Goal: Task Accomplishment & Management: Complete application form

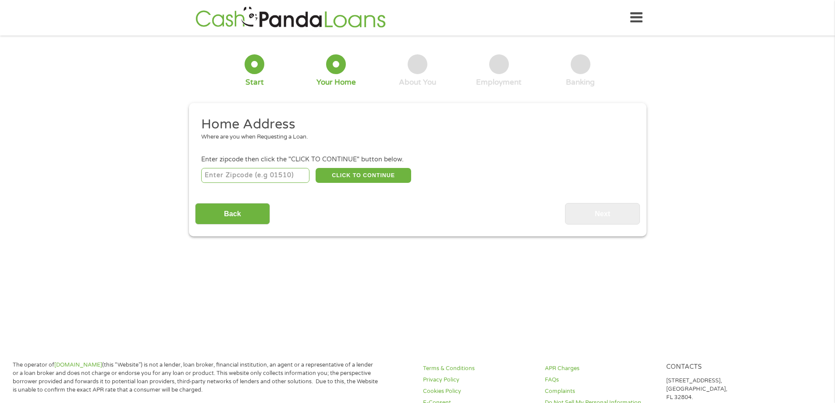
click at [284, 171] on input "number" at bounding box center [255, 175] width 108 height 15
type input "90017"
select select "[US_STATE]"
click at [365, 175] on button "CLICK TO CONTINUE" at bounding box center [364, 175] width 96 height 15
type input "90017"
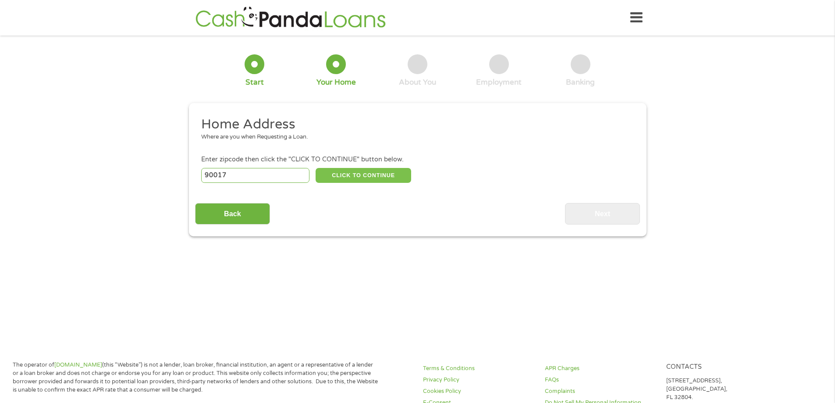
type input "[GEOGRAPHIC_DATA]"
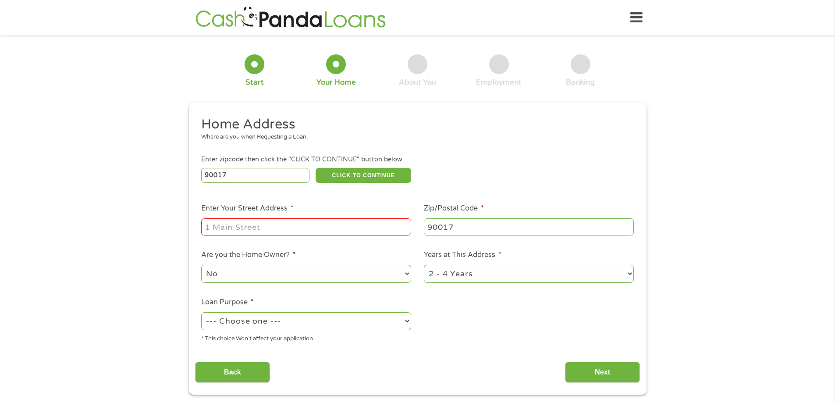
click at [309, 225] on input "Enter Your Street Address *" at bounding box center [306, 226] width 210 height 17
type input "[STREET_ADDRESS][PERSON_NAME]"
click at [385, 323] on select "--- Choose one --- Pay Bills Debt Consolidation Home Improvement Major Purchase…" at bounding box center [306, 321] width 210 height 18
select select "paybills"
click at [201, 312] on select "--- Choose one --- Pay Bills Debt Consolidation Home Improvement Major Purchase…" at bounding box center [306, 321] width 210 height 18
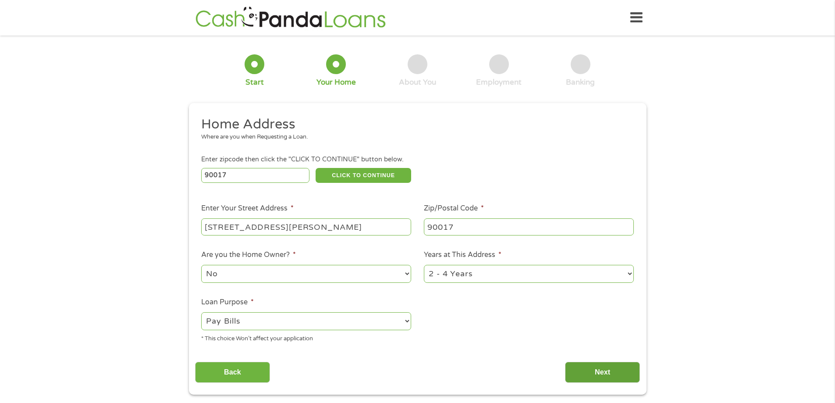
click at [603, 370] on input "Next" at bounding box center [602, 372] width 75 height 21
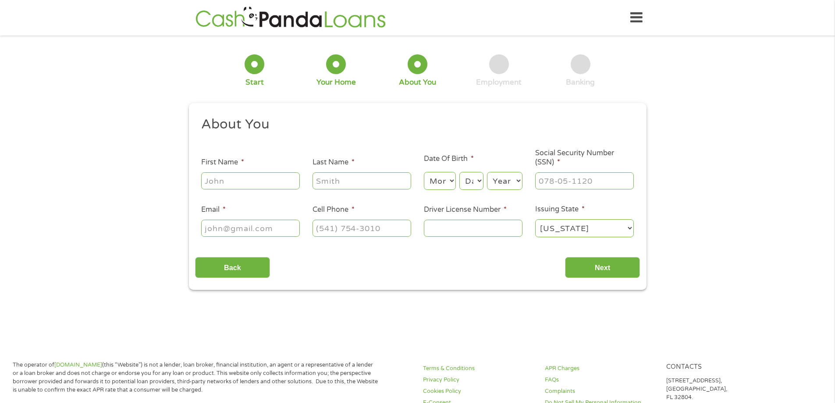
click at [263, 184] on input "First Name *" at bounding box center [250, 180] width 99 height 17
type input "[PERSON_NAME]"
type input "[EMAIL_ADDRESS][DOMAIN_NAME]"
type input "[PHONE_NUMBER]"
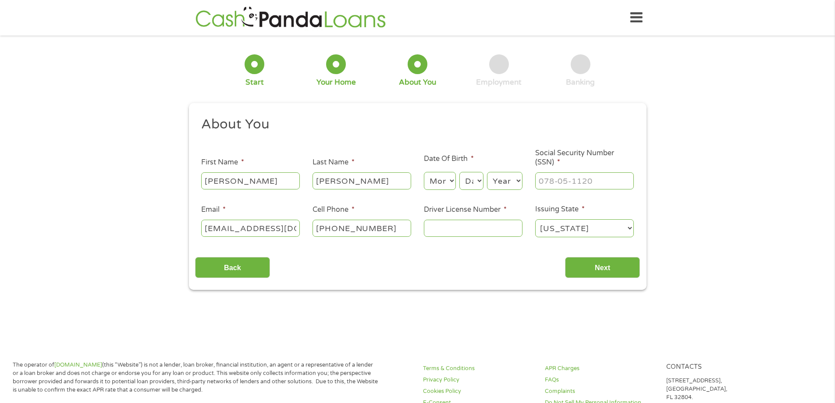
click at [506, 231] on input "Driver License Number *" at bounding box center [473, 228] width 99 height 17
type input "1176271"
click at [608, 179] on input "___-__-____" at bounding box center [584, 180] width 99 height 17
type input "554-19-8687"
click at [611, 264] on input "Next" at bounding box center [602, 267] width 75 height 21
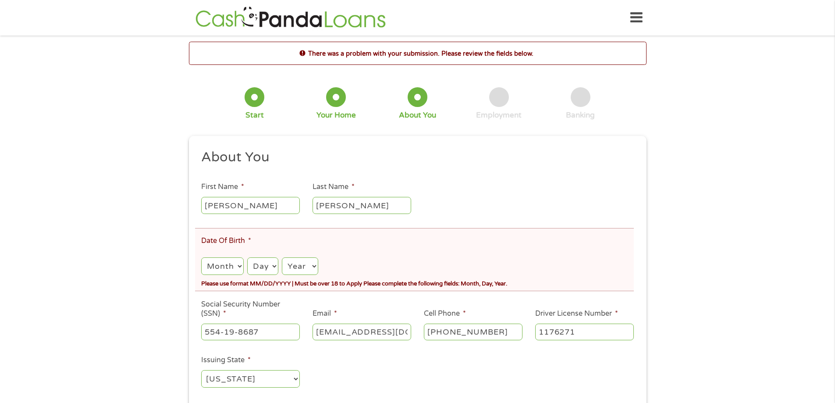
click at [235, 262] on select "Month 1 2 3 4 5 6 7 8 9 10 11 12" at bounding box center [222, 266] width 42 height 18
select select "12"
click at [201, 257] on select "Month 1 2 3 4 5 6 7 8 9 10 11 12" at bounding box center [222, 266] width 42 height 18
click at [260, 266] on select "Day 1 2 3 4 5 6 7 8 9 10 11 12 13 14 15 16 17 18 19 20 21 22 23 24 25 26 27 28 …" at bounding box center [262, 266] width 31 height 18
select select "14"
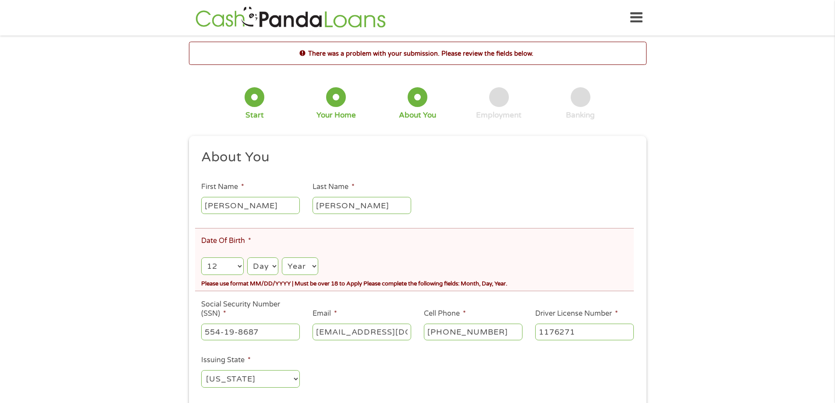
click at [247, 257] on select "Day 1 2 3 4 5 6 7 8 9 10 11 12 13 14 15 16 17 18 19 20 21 22 23 24 25 26 27 28 …" at bounding box center [262, 266] width 31 height 18
click at [299, 269] on select "Year [DATE] 2006 2005 2004 2003 2002 2001 2000 1999 1998 1997 1996 1995 1994 19…" at bounding box center [300, 266] width 36 height 18
select select "1960"
click at [282, 257] on select "Year [DATE] 2006 2005 2004 2003 2002 2001 2000 1999 1998 1997 1996 1995 1994 19…" at bounding box center [300, 266] width 36 height 18
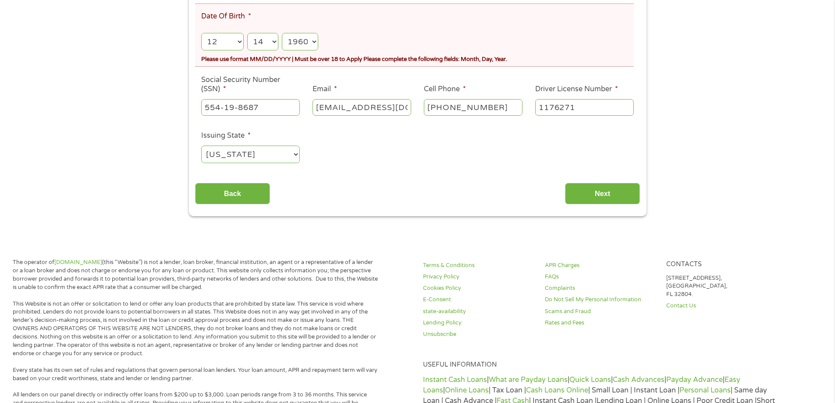
scroll to position [230, 0]
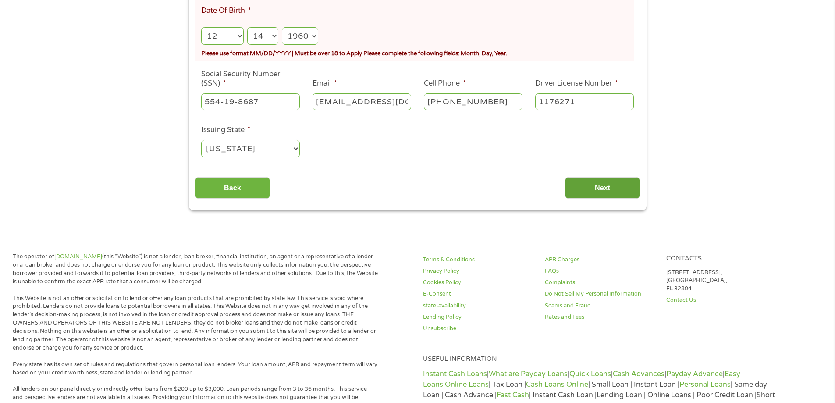
click at [607, 186] on input "Next" at bounding box center [602, 187] width 75 height 21
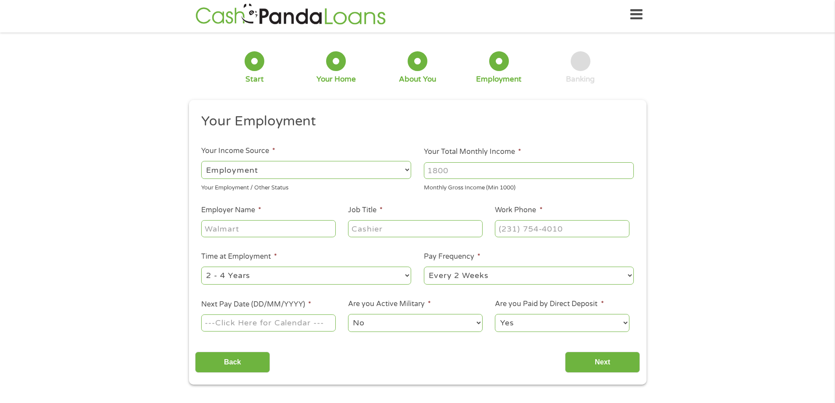
scroll to position [0, 0]
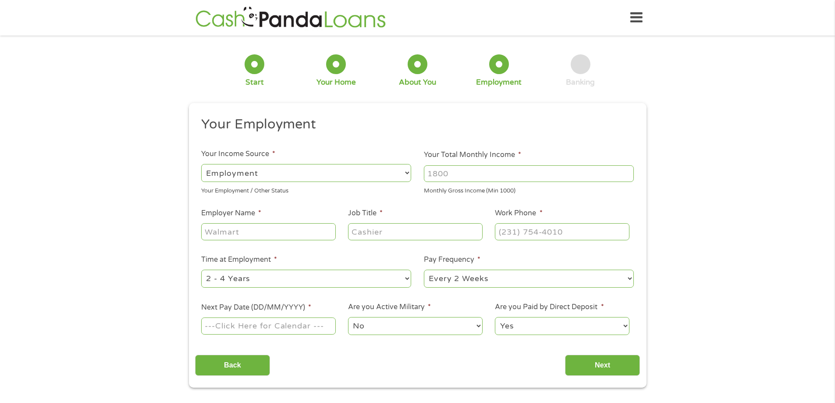
click at [509, 170] on input "Your Total Monthly Income *" at bounding box center [529, 173] width 210 height 17
type input "6200.00"
click at [299, 231] on input "Employer Name *" at bounding box center [268, 231] width 134 height 17
type input "Project 180"
click at [403, 228] on input "Job Title *" at bounding box center [415, 231] width 134 height 17
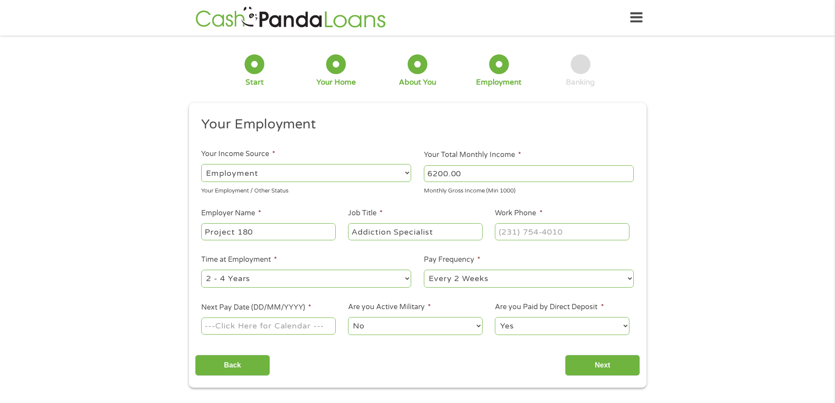
type input "Addiction Specialist"
click at [599, 229] on input "(___) ___-____" at bounding box center [562, 231] width 134 height 17
type input "[PHONE_NUMBER]"
click at [376, 278] on select "--- Choose one --- 1 Year or less 1 - 2 Years 2 - 4 Years Over 4 Years" at bounding box center [306, 279] width 210 height 18
select select "60months"
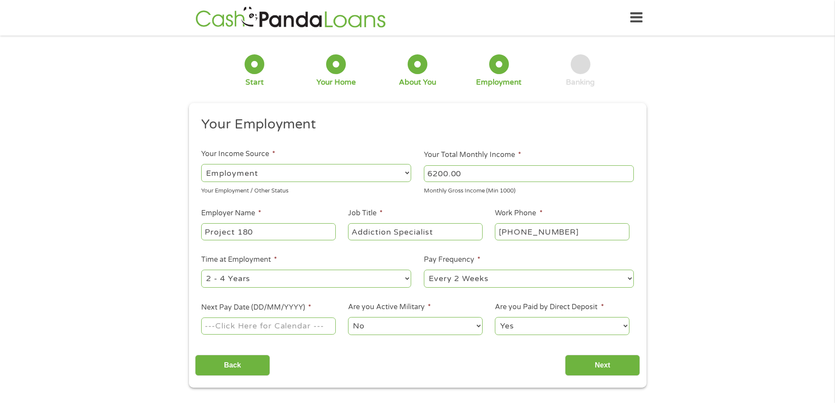
click at [201, 270] on select "--- Choose one --- 1 Year or less 1 - 2 Years 2 - 4 Years Over 4 Years" at bounding box center [306, 279] width 210 height 18
click at [595, 280] on select "--- Choose one --- Every 2 Weeks Every Week Monthly Semi-Monthly" at bounding box center [529, 279] width 210 height 18
click at [675, 260] on div "1 Start 2 Your Home 3 About You 4 Employment 5 Banking 6 This field is hidden w…" at bounding box center [417, 215] width 835 height 346
click at [315, 327] on input "Next Pay Date (DD/MM/YYYY) *" at bounding box center [268, 325] width 134 height 17
type input "[DATE]"
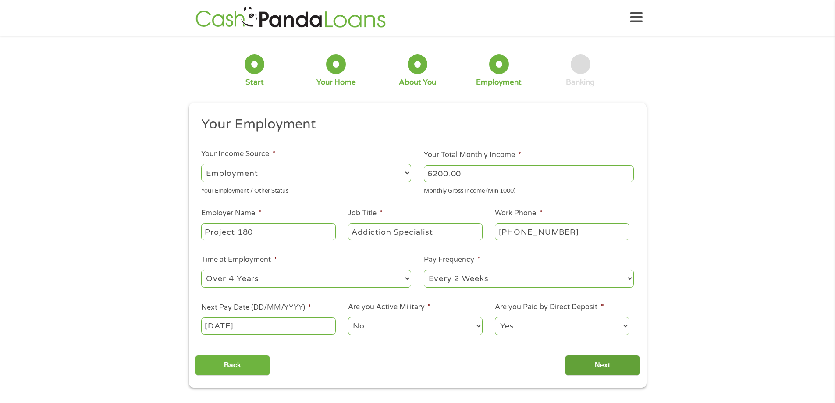
click at [608, 366] on input "Next" at bounding box center [602, 365] width 75 height 21
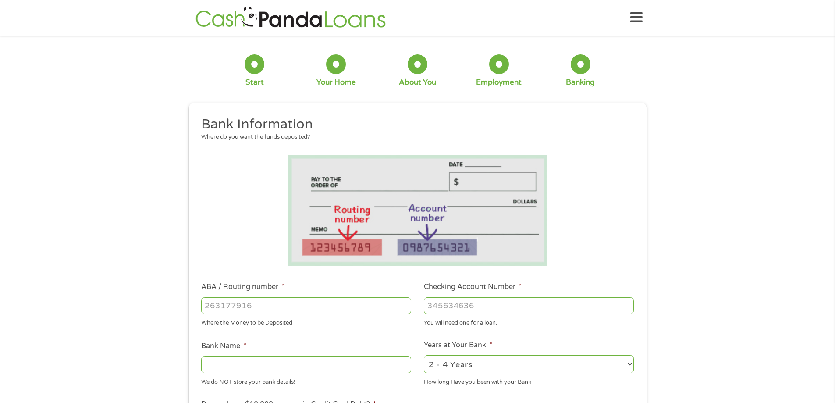
scroll to position [4, 4]
click at [291, 303] on input "ABA / Routing number *" at bounding box center [306, 305] width 210 height 17
type input "121042882"
type input "[PERSON_NAME] FARGO BANK NA"
type input "121042882"
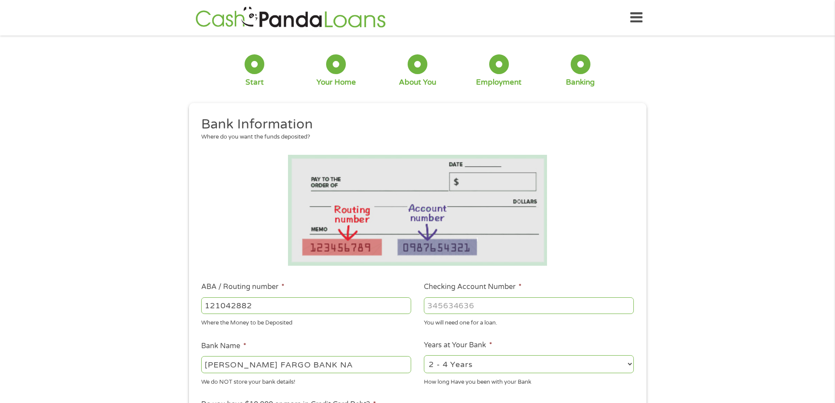
click at [526, 299] on input "Checking Account Number *" at bounding box center [529, 305] width 210 height 17
type input "1828605251"
click at [630, 364] on select "2 - 4 Years 6 - 12 Months 1 - 2 Years Over 4 Years" at bounding box center [529, 364] width 210 height 18
select select "60months"
click at [424, 355] on select "2 - 4 Years 6 - 12 Months 1 - 2 Years Over 4 Years" at bounding box center [529, 364] width 210 height 18
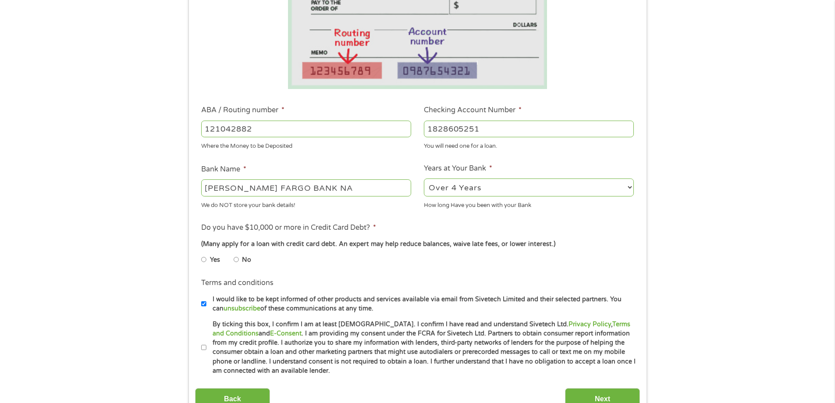
scroll to position [179, 0]
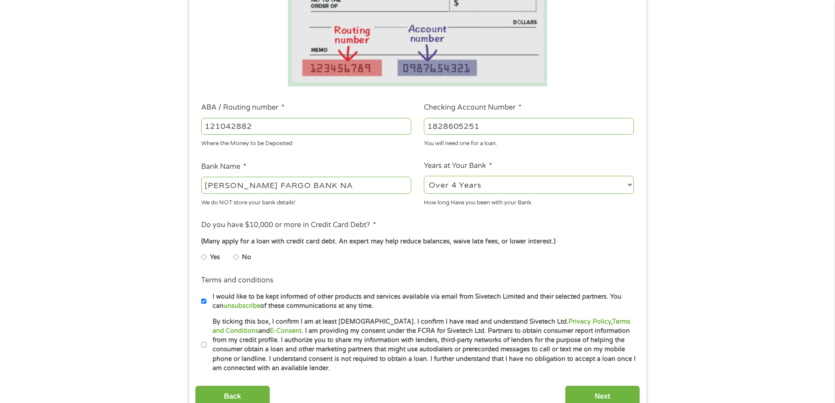
click at [235, 257] on input "No" at bounding box center [236, 257] width 5 height 14
radio input "true"
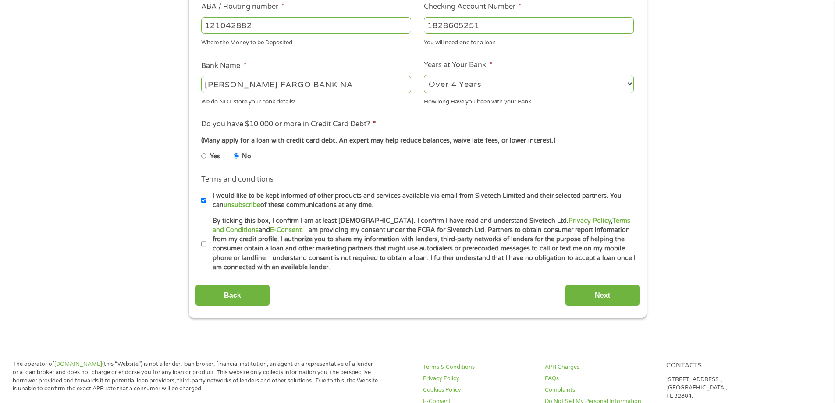
scroll to position [284, 0]
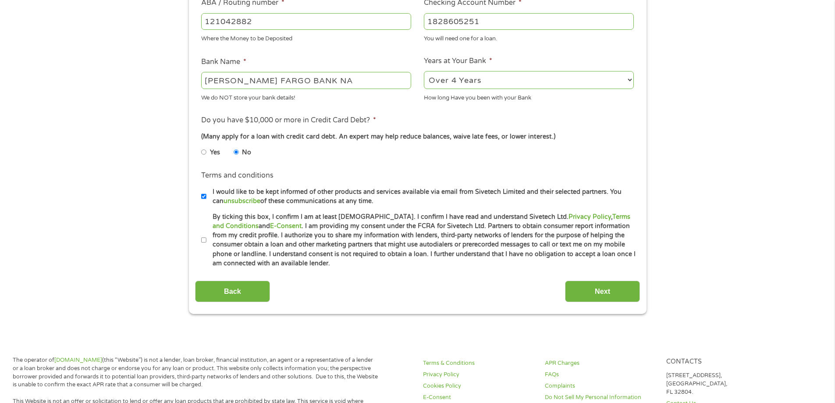
click at [205, 241] on input "By ticking this box, I confirm I am at least [DEMOGRAPHIC_DATA]. I confirm I ha…" at bounding box center [203, 240] width 5 height 14
checkbox input "true"
click at [605, 288] on input "Next" at bounding box center [602, 291] width 75 height 21
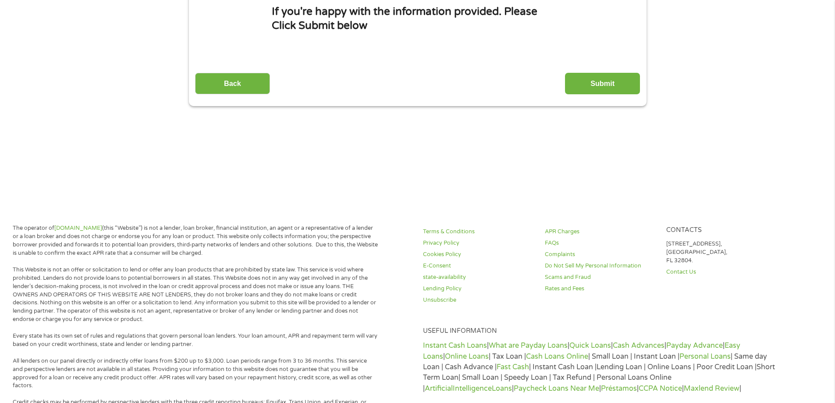
scroll to position [0, 0]
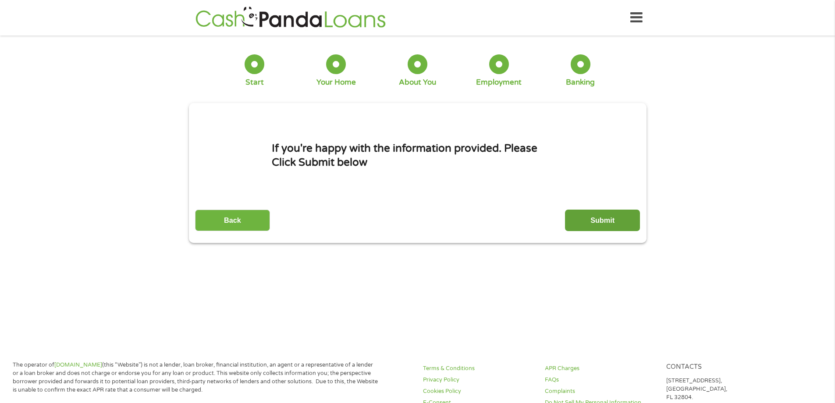
click at [610, 217] on input "Submit" at bounding box center [602, 220] width 75 height 21
